Goal: Information Seeking & Learning: Find contact information

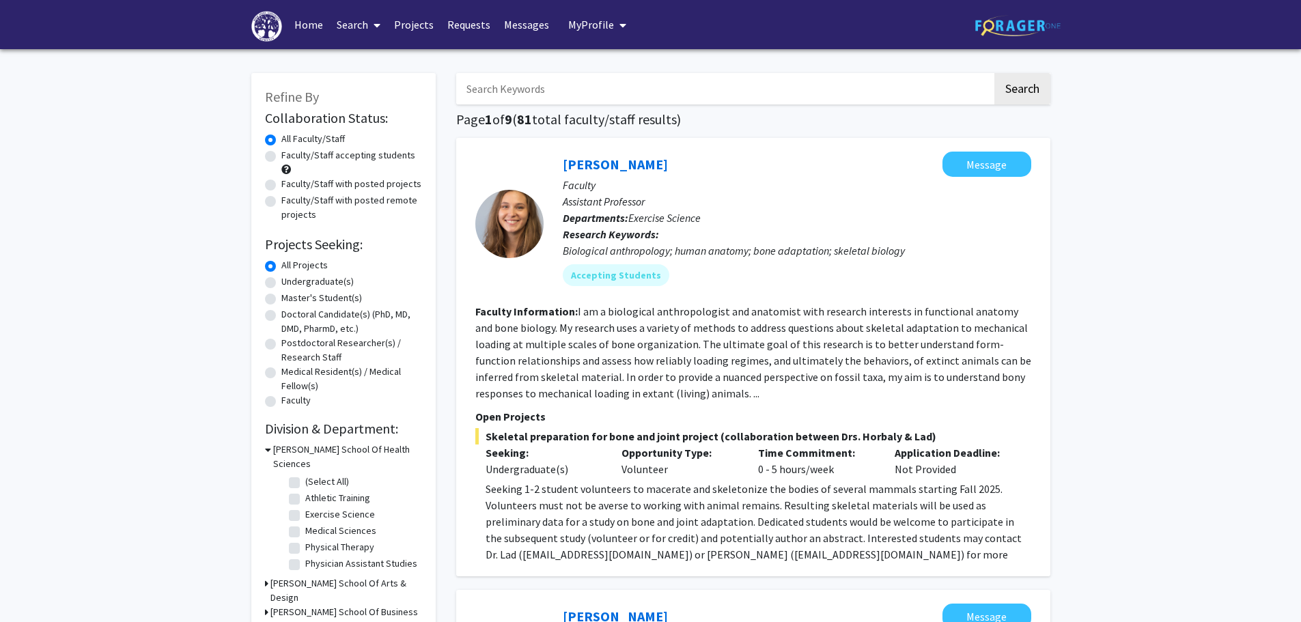
click at [612, 94] on input "Search Keywords" at bounding box center [724, 88] width 536 height 31
type input "econ"
click at [995, 73] on button "Search" at bounding box center [1023, 88] width 56 height 31
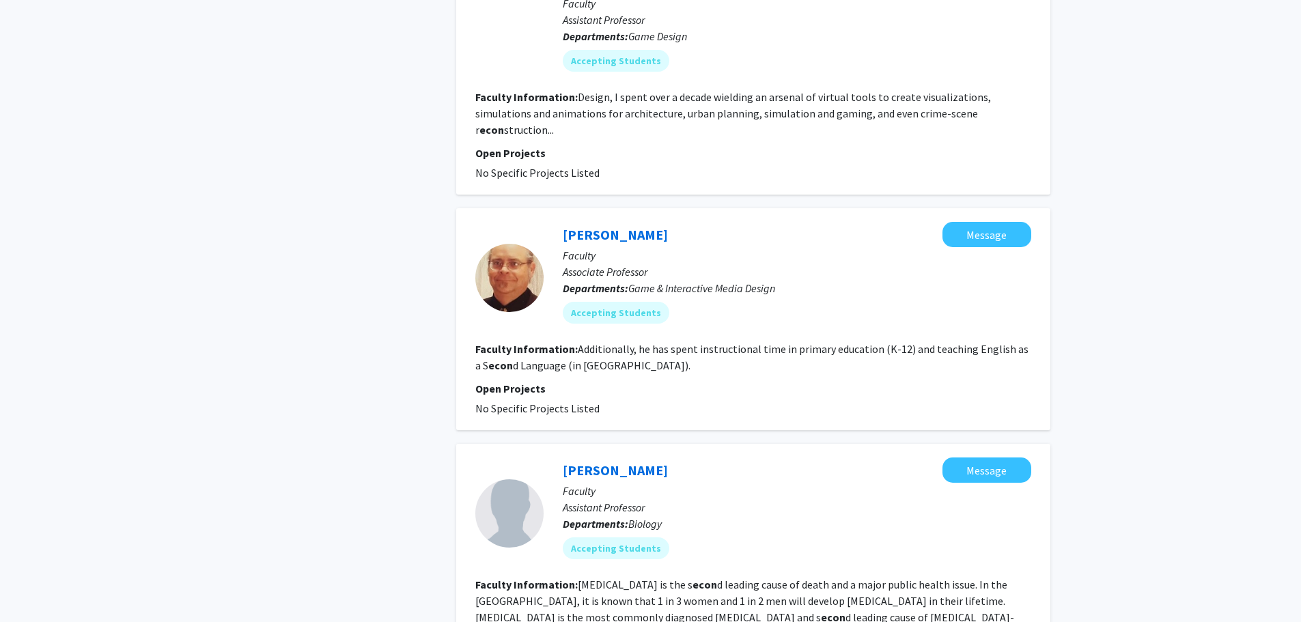
scroll to position [717, 0]
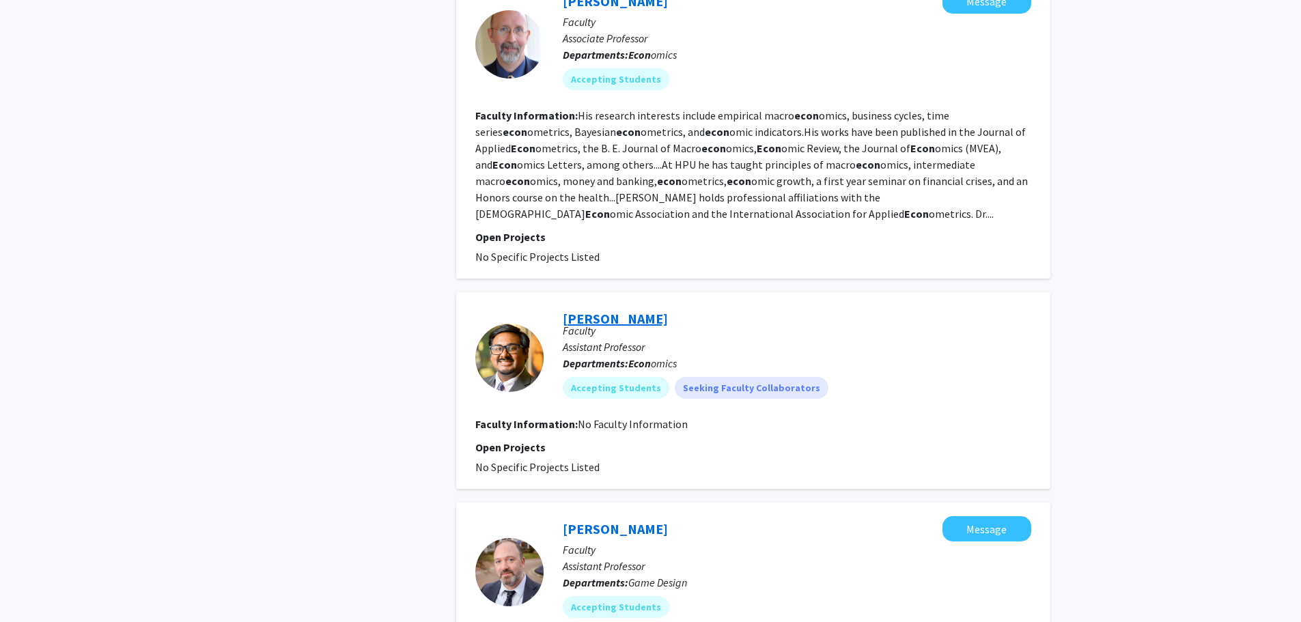
click at [618, 310] on link "[PERSON_NAME]" at bounding box center [615, 318] width 105 height 17
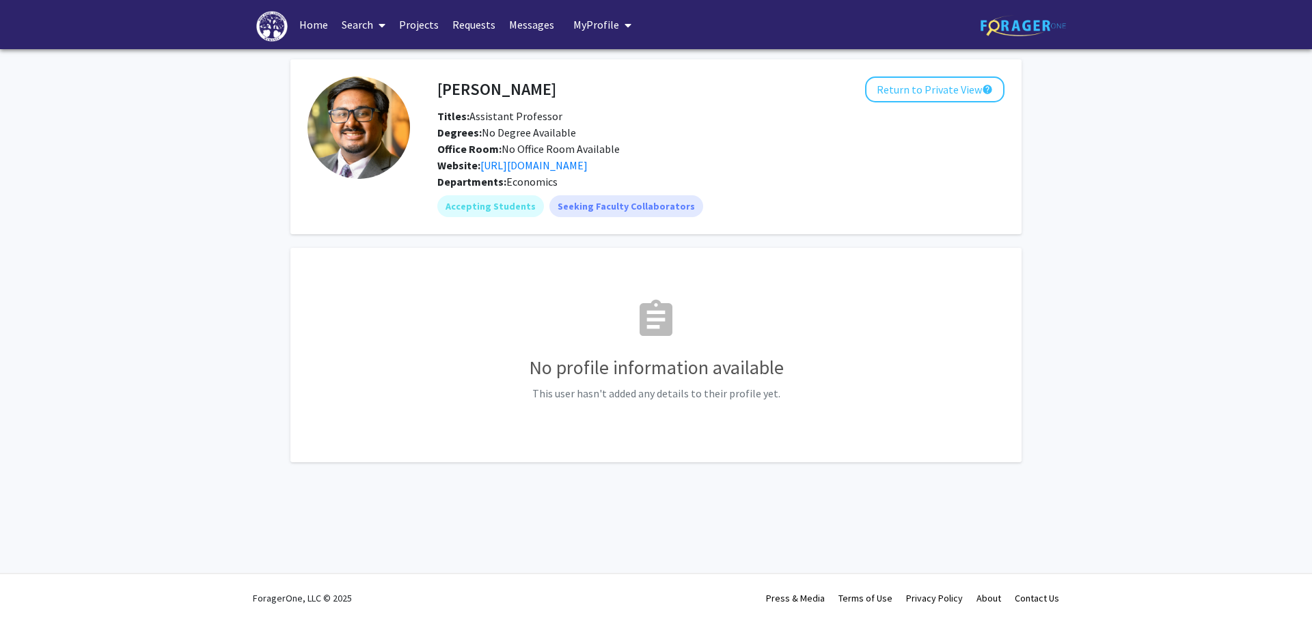
click at [620, 173] on div "Website: [URL][DOMAIN_NAME]" at bounding box center [720, 165] width 587 height 16
click at [587, 165] on link "[URL][DOMAIN_NAME]" at bounding box center [533, 165] width 107 height 14
click at [303, 18] on link "Home" at bounding box center [313, 25] width 42 height 48
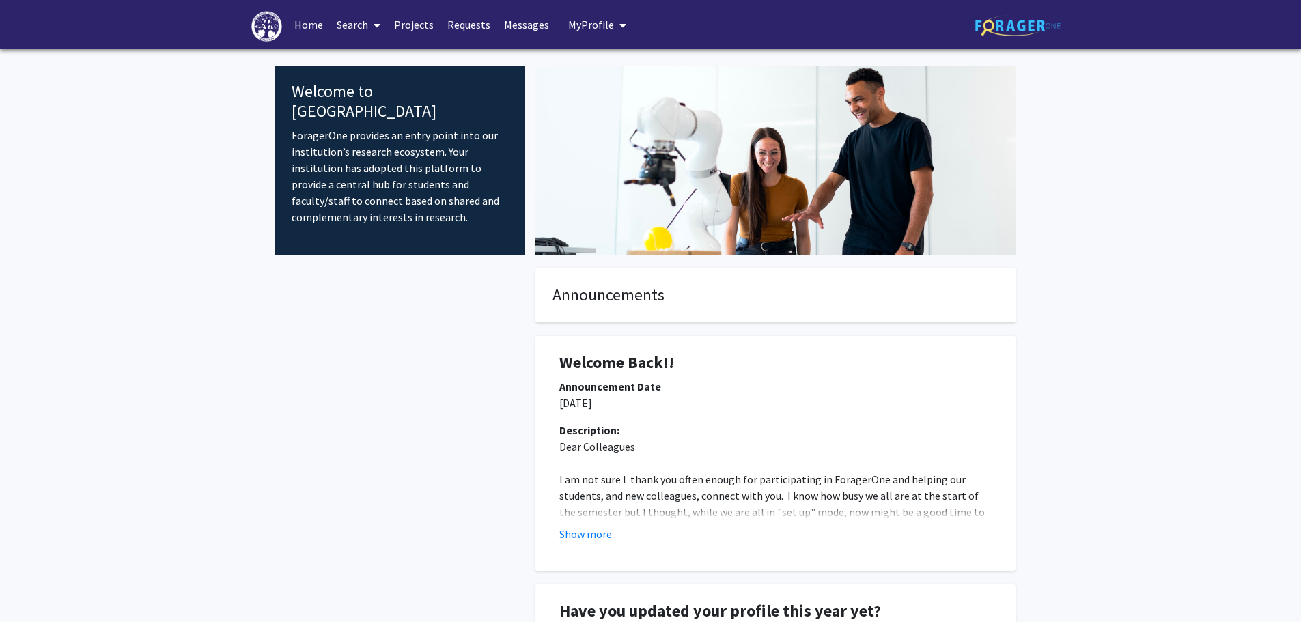
click at [443, 27] on link "Requests" at bounding box center [469, 25] width 57 height 48
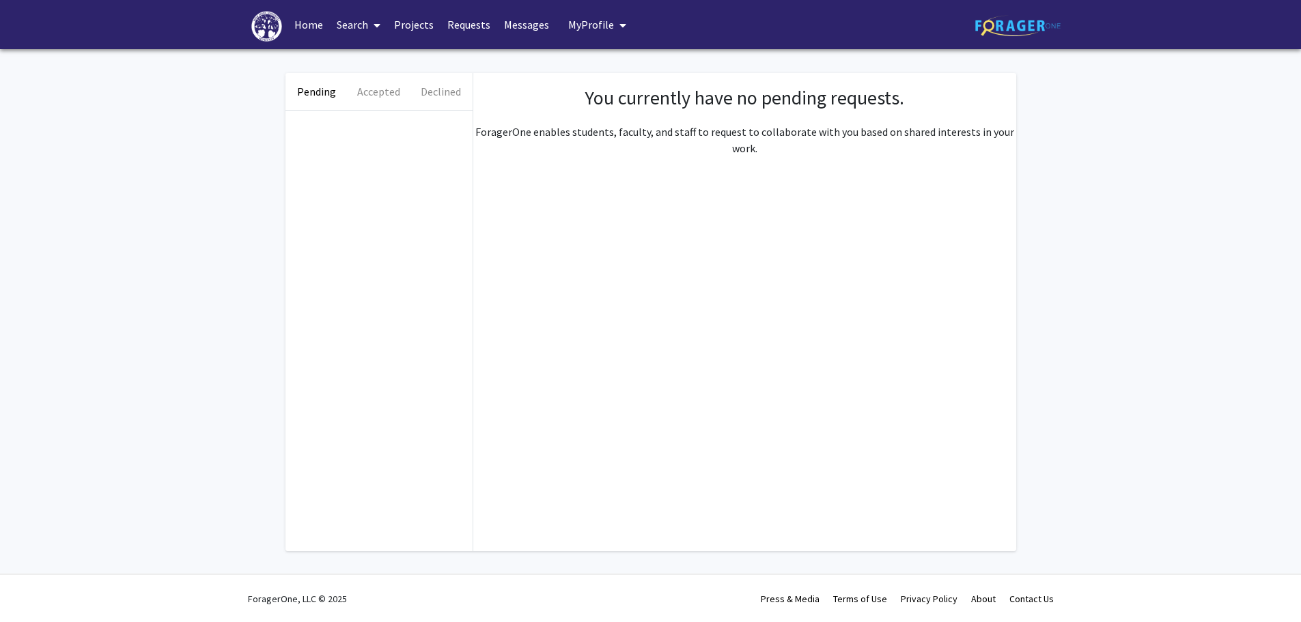
click at [408, 36] on link "Projects" at bounding box center [413, 25] width 53 height 48
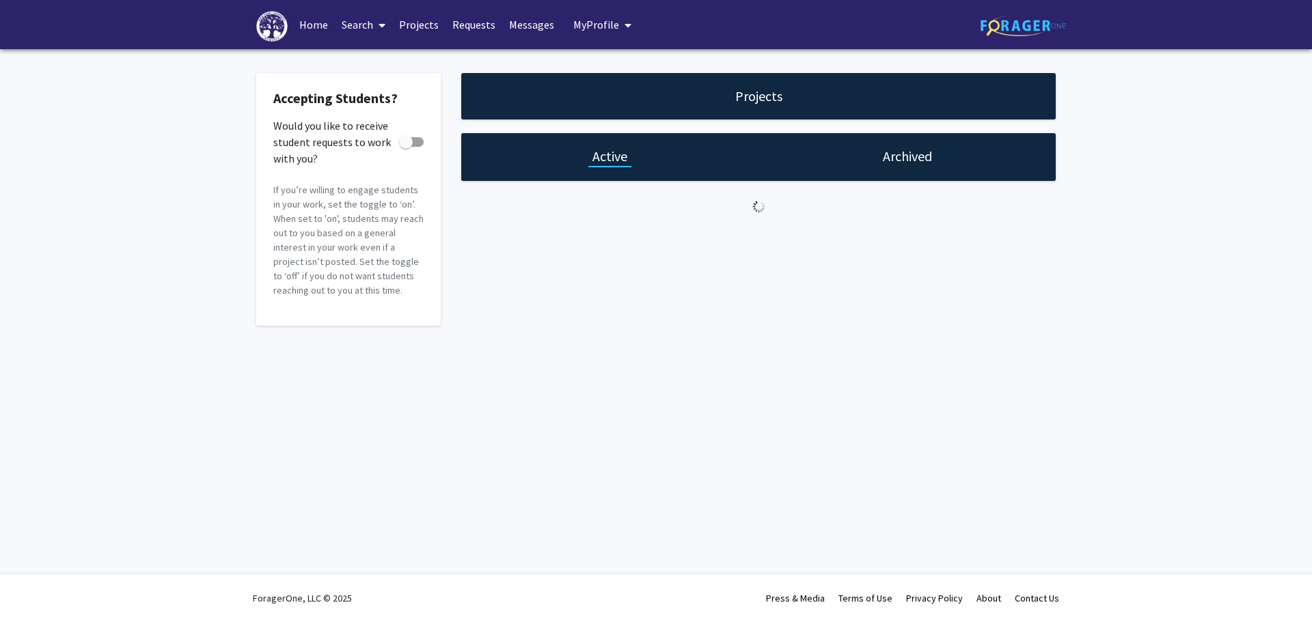
checkbox input "true"
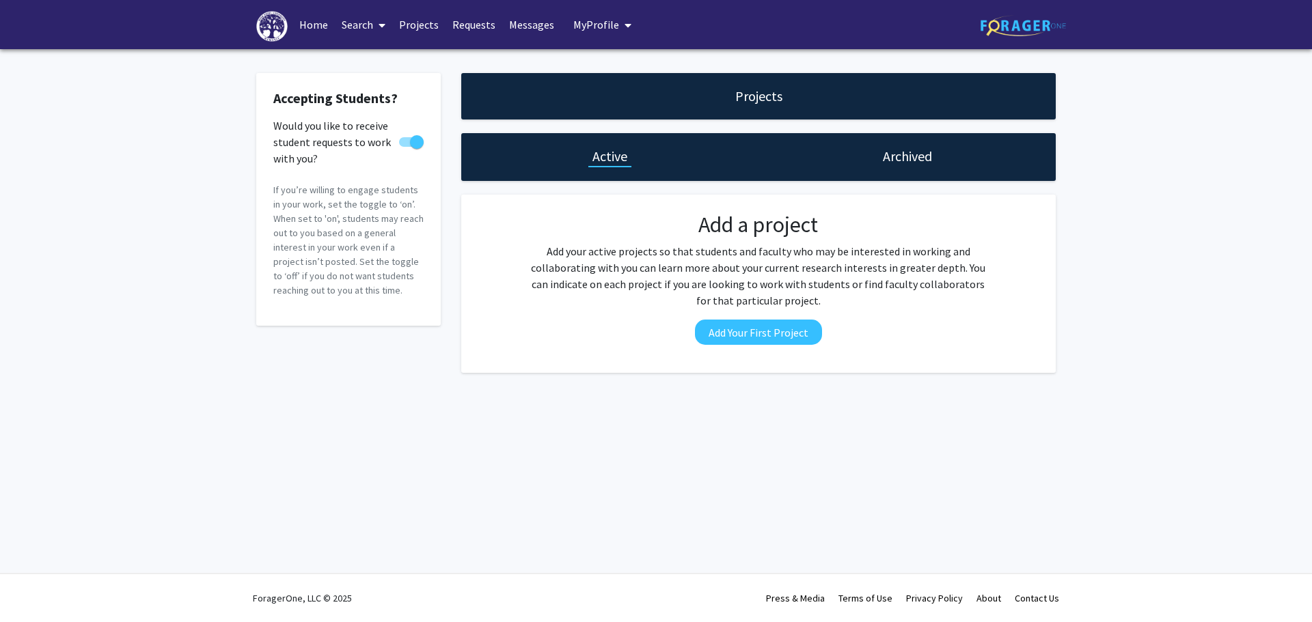
click at [514, 23] on link "Messages" at bounding box center [531, 25] width 59 height 48
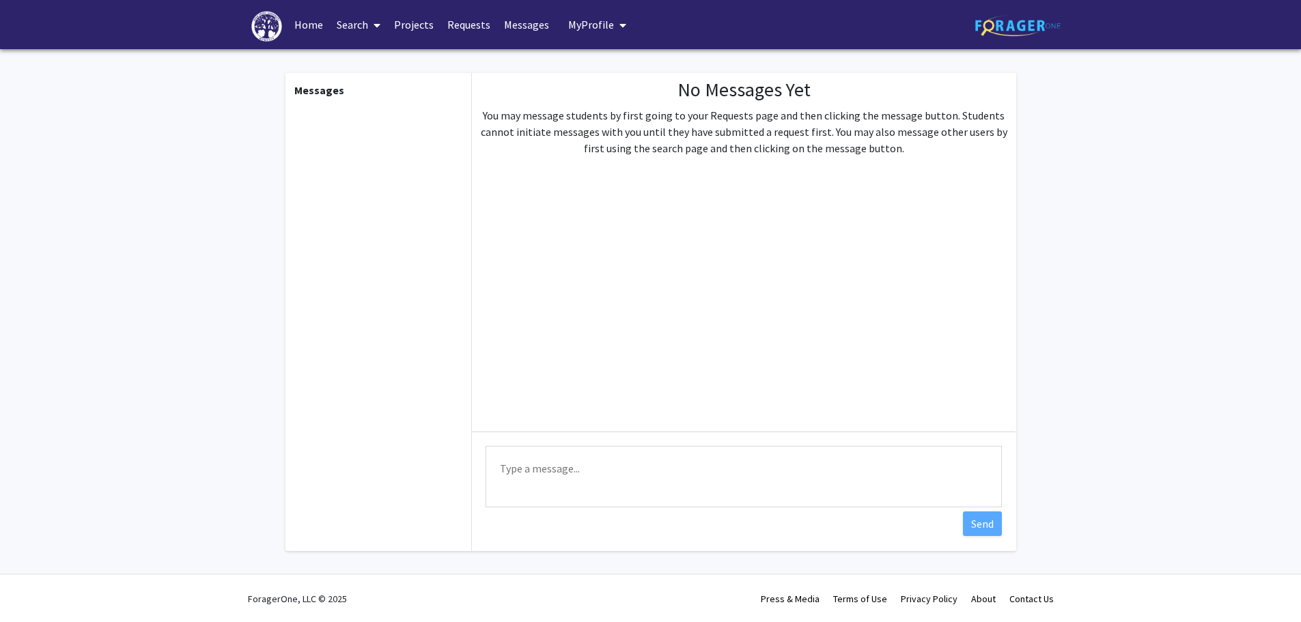
click at [616, 8] on span "My profile dropdown to access profile and logout" at bounding box center [620, 25] width 12 height 48
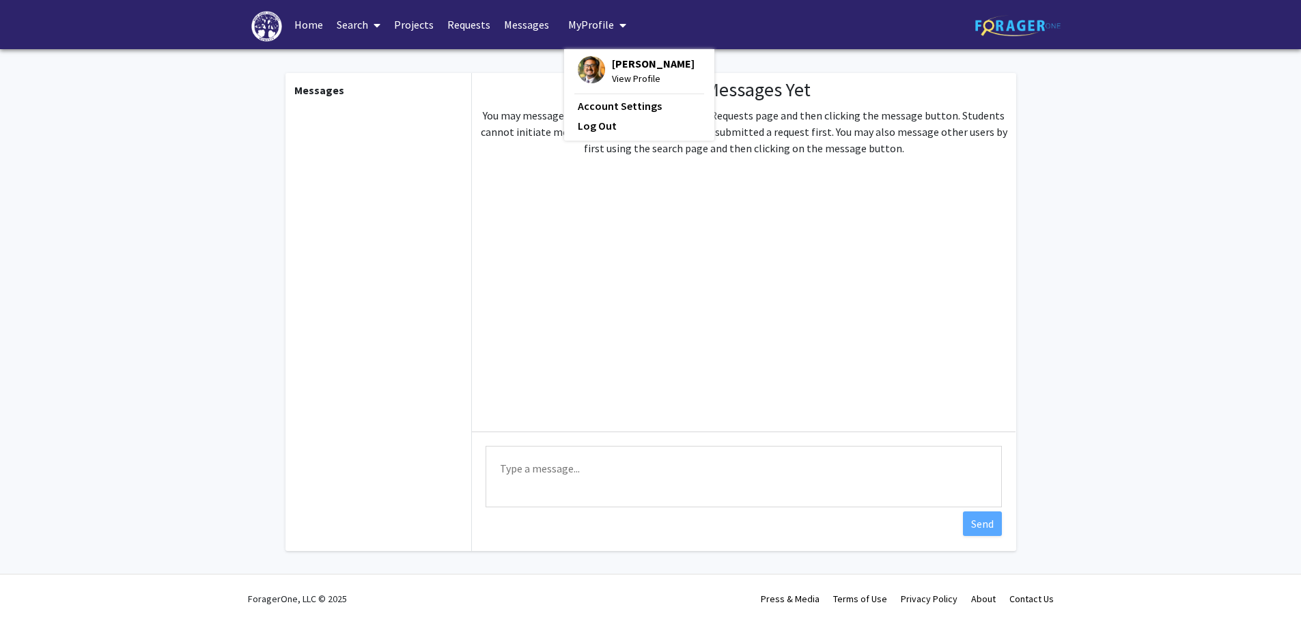
click at [599, 86] on div "[PERSON_NAME] View Profile Account Settings Log Out" at bounding box center [639, 95] width 150 height 92
click at [621, 70] on span "[PERSON_NAME]" at bounding box center [653, 63] width 83 height 15
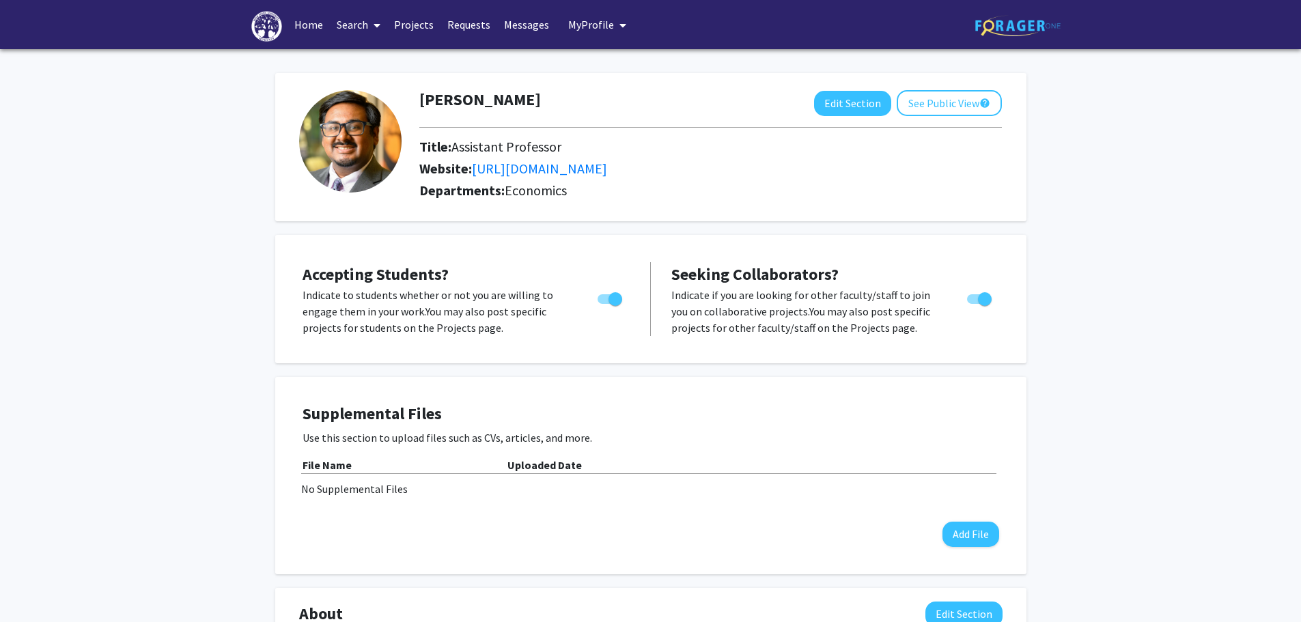
click at [348, 25] on link "Search" at bounding box center [358, 25] width 57 height 48
click at [403, 28] on link "Projects" at bounding box center [413, 25] width 53 height 48
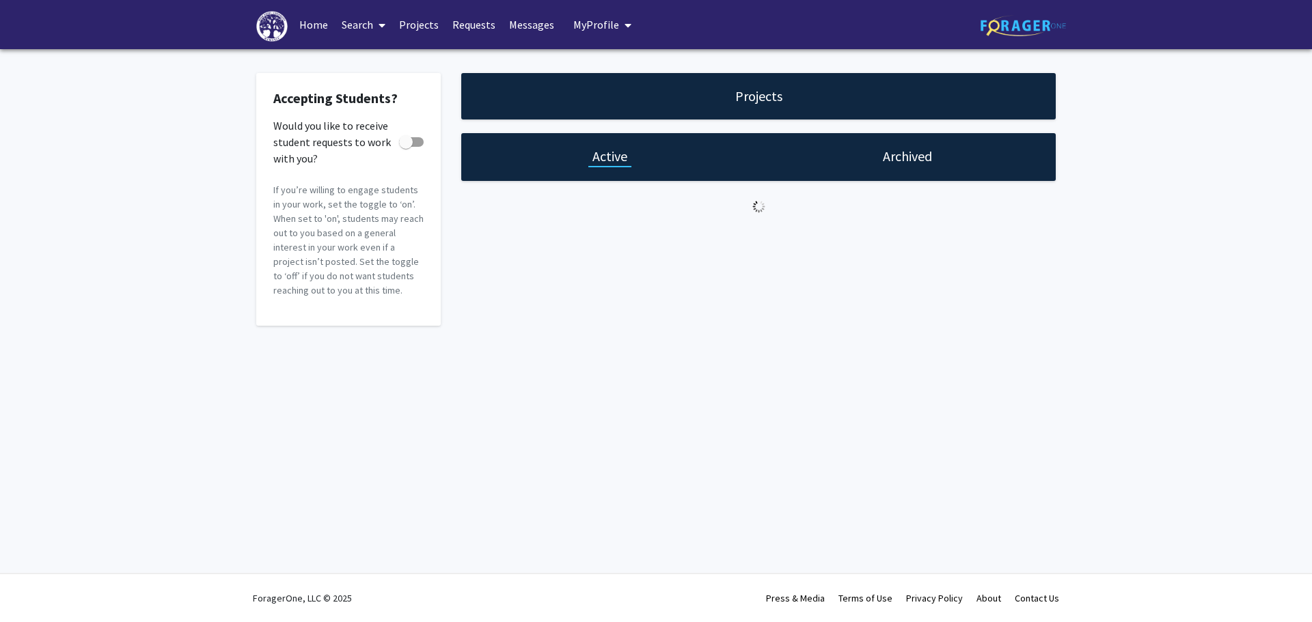
checkbox input "true"
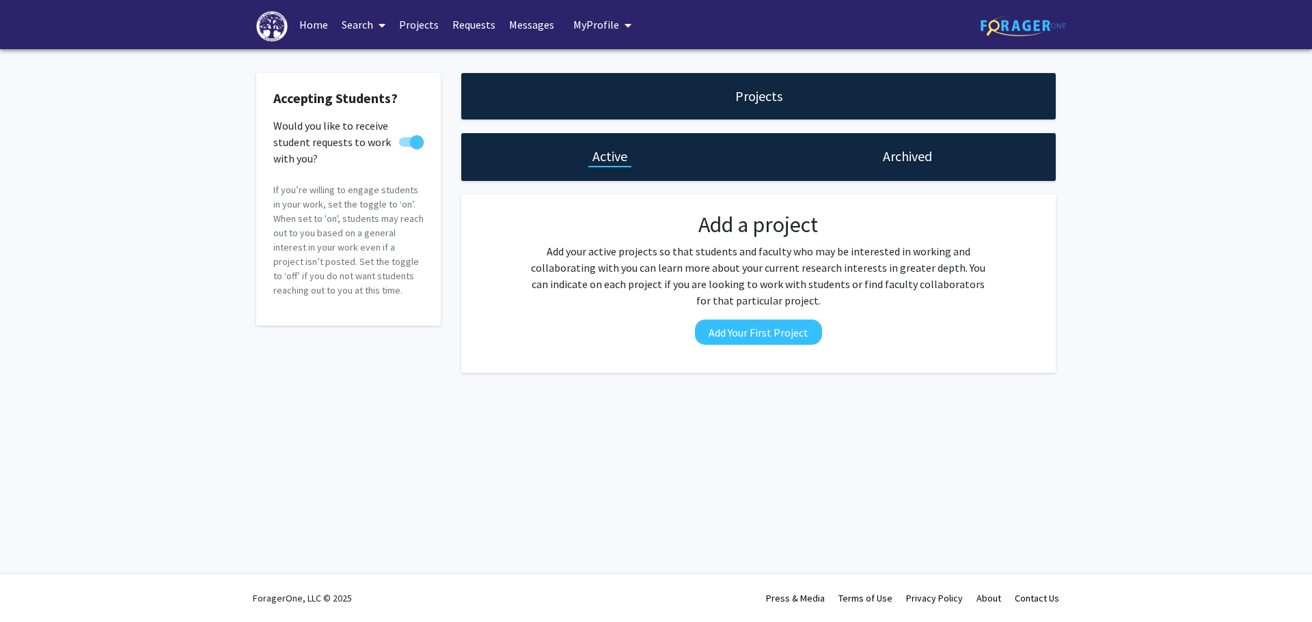
click at [365, 31] on link "Search" at bounding box center [363, 25] width 57 height 48
click at [363, 66] on span "Faculty/Staff" at bounding box center [385, 62] width 100 height 27
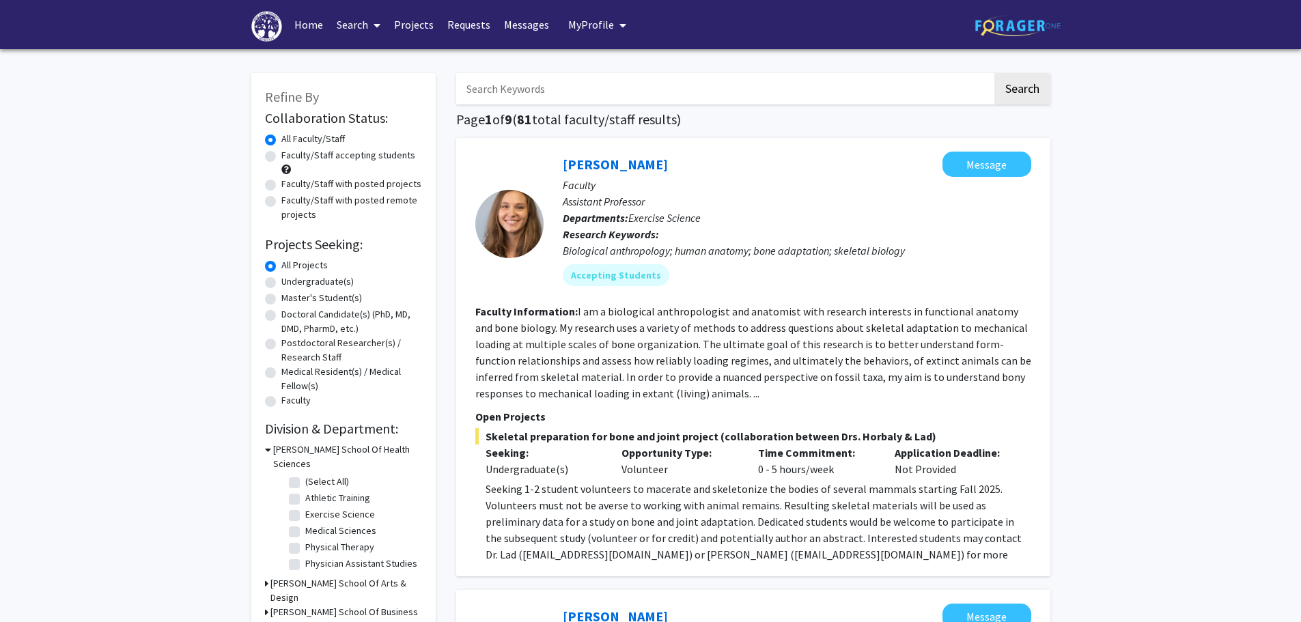
click at [363, 28] on link "Search" at bounding box center [358, 25] width 57 height 48
click at [375, 92] on span "Students" at bounding box center [371, 90] width 83 height 27
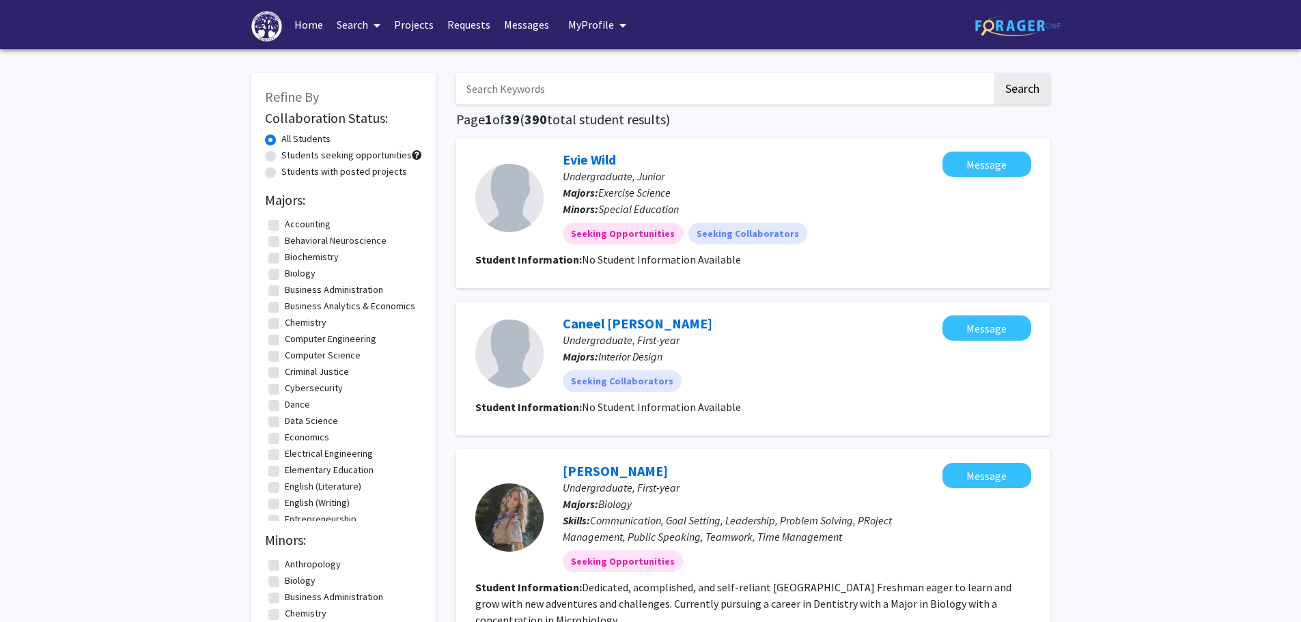
click at [648, 93] on input "Search Keywords" at bounding box center [724, 88] width 536 height 31
click at [312, 434] on label "Economics" at bounding box center [307, 437] width 44 height 14
click at [294, 434] on input "Economics" at bounding box center [289, 434] width 9 height 9
checkbox input "true"
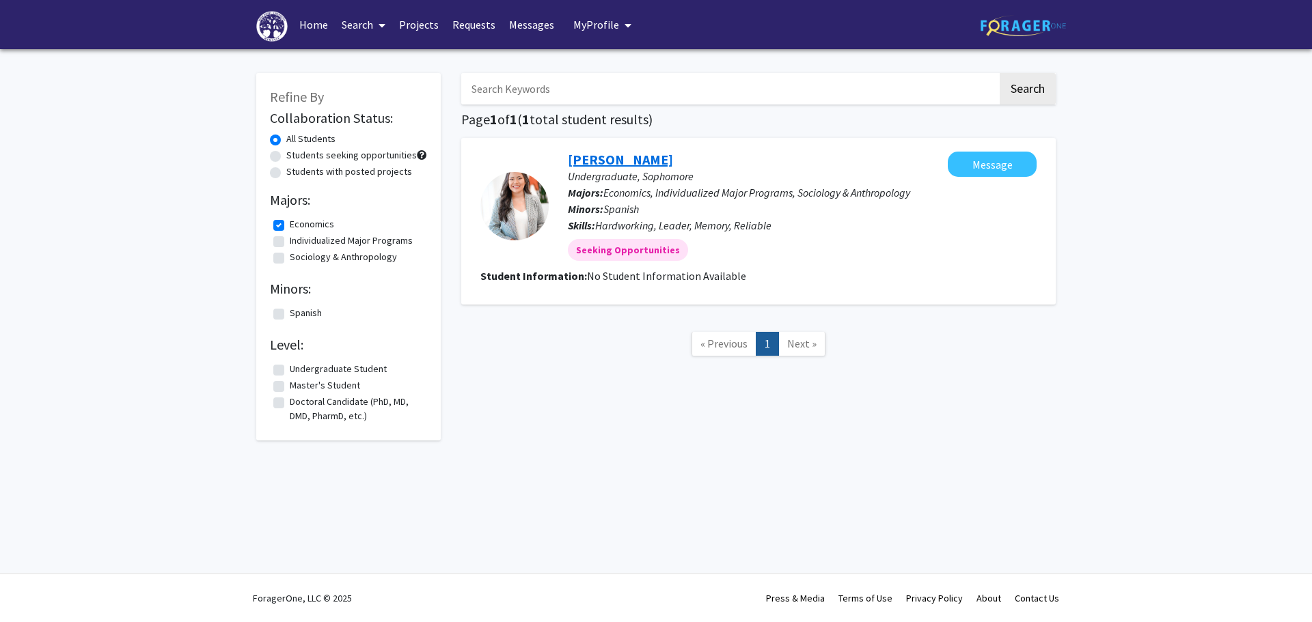
click at [616, 160] on link "[PERSON_NAME]" at bounding box center [620, 159] width 105 height 17
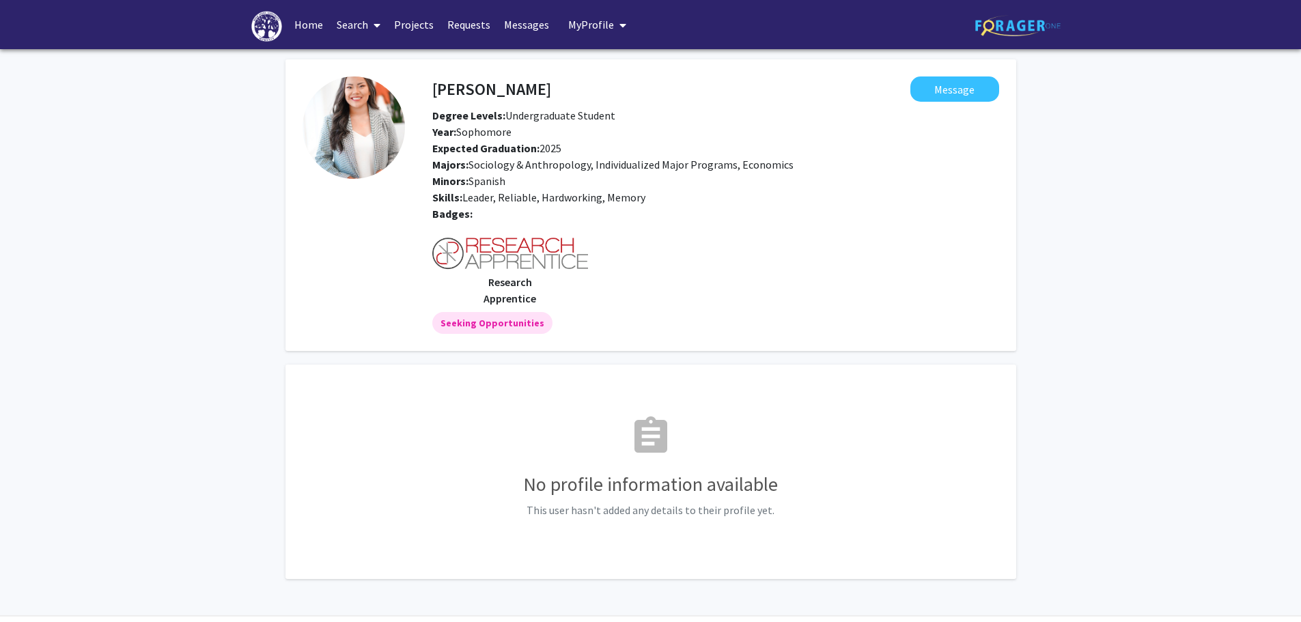
click at [295, 23] on link "Home" at bounding box center [309, 25] width 42 height 48
